Goal: Task Accomplishment & Management: Manage account settings

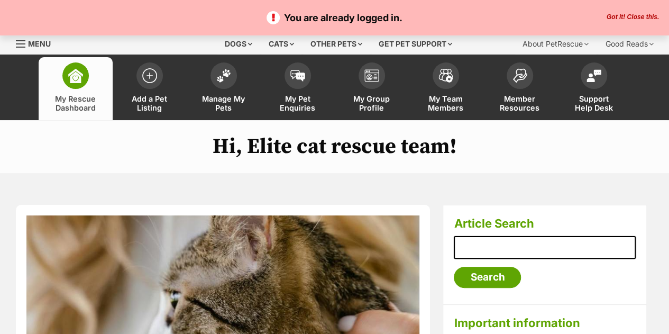
click at [622, 20] on button "Got it! Close this." at bounding box center [633, 17] width 59 height 8
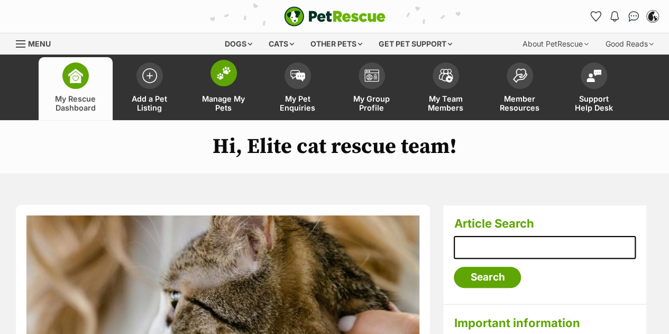
click at [236, 93] on link "Manage My Pets" at bounding box center [224, 88] width 74 height 63
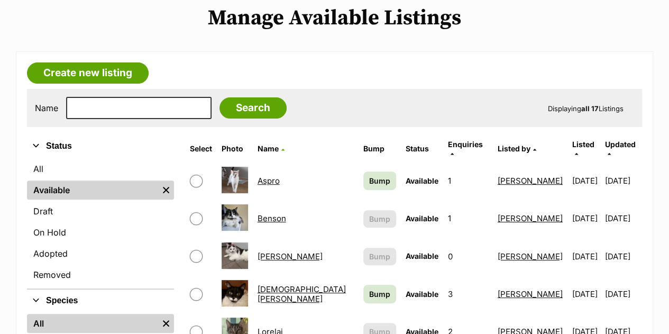
scroll to position [129, 0]
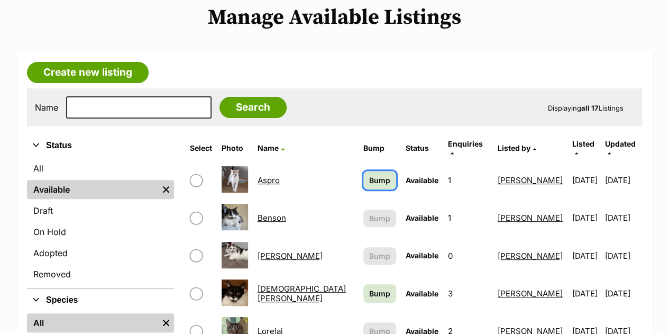
click at [364, 178] on link "Bump" at bounding box center [380, 180] width 33 height 19
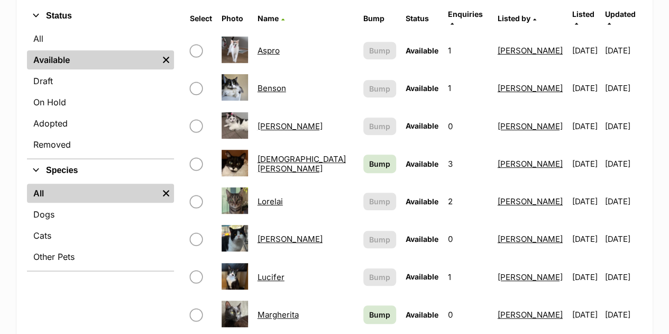
scroll to position [259, 0]
click at [369, 158] on span "Bump" at bounding box center [379, 163] width 21 height 11
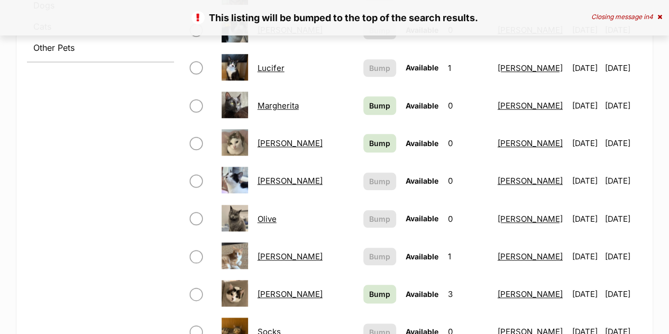
scroll to position [470, 0]
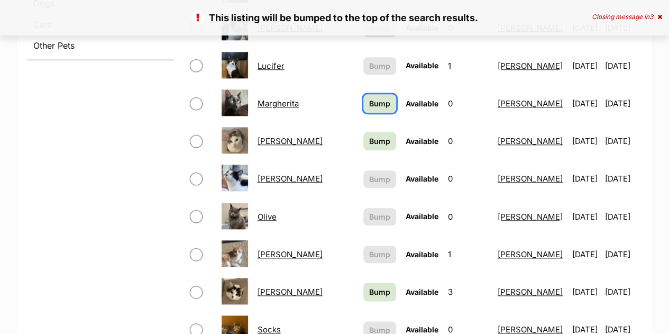
click at [369, 98] on span "Bump" at bounding box center [379, 103] width 21 height 11
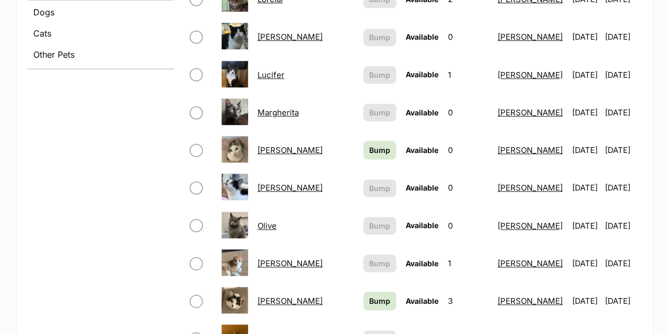
scroll to position [512, 0]
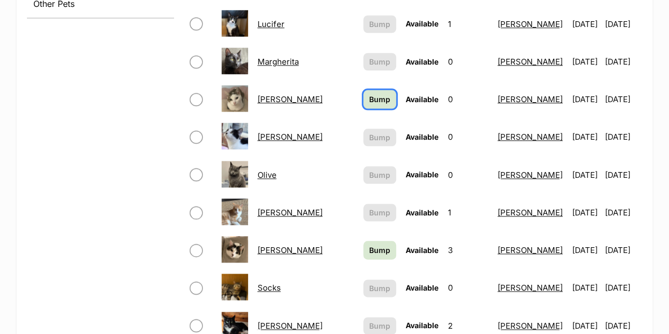
click at [369, 94] on span "Bump" at bounding box center [379, 99] width 21 height 11
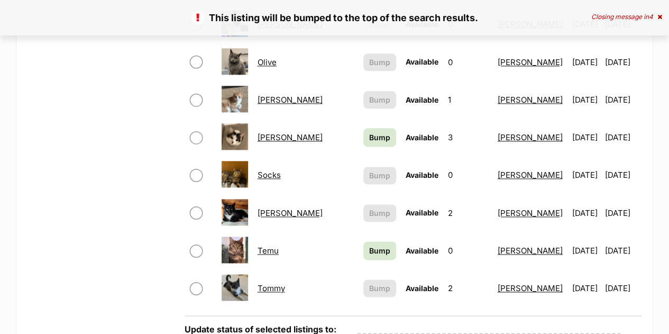
scroll to position [644, 0]
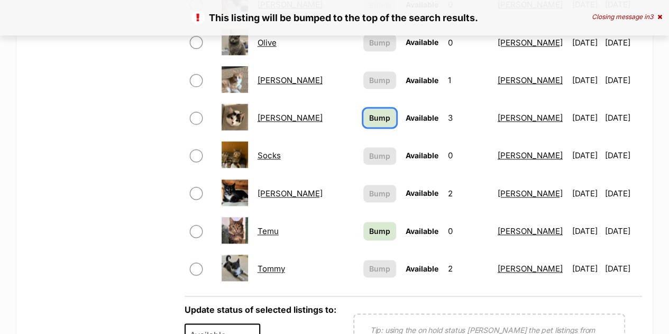
click at [364, 108] on link "Bump" at bounding box center [380, 117] width 33 height 19
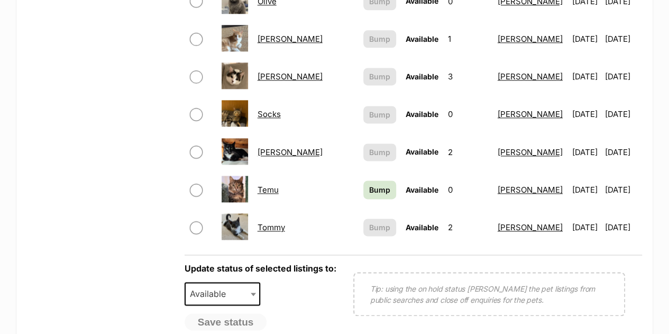
scroll to position [686, 0]
click at [369, 184] on span "Bump" at bounding box center [379, 189] width 21 height 11
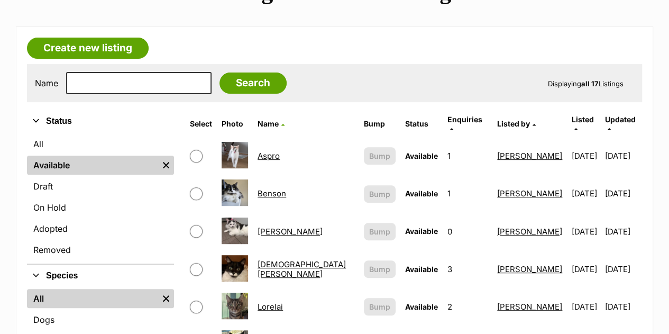
scroll to position [26, 0]
